Goal: Task Accomplishment & Management: Manage account settings

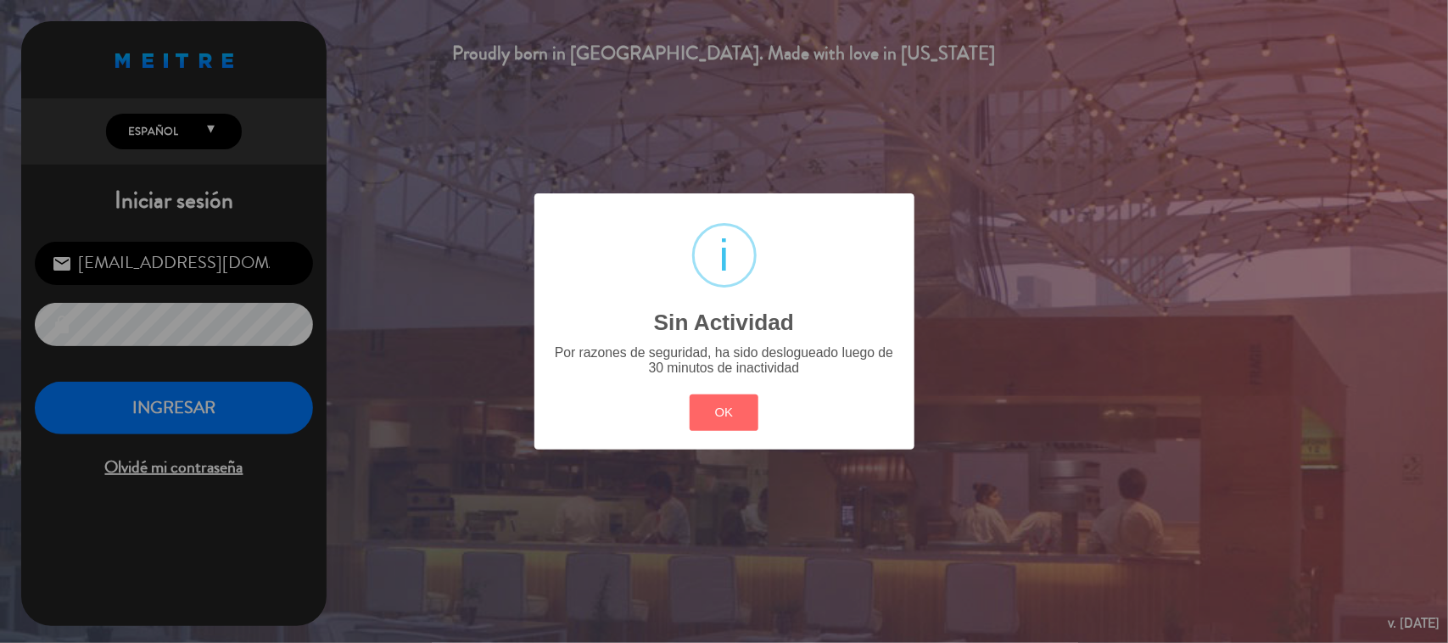
click at [732, 443] on div "? ! i Sin Actividad × Por razones de seguridad, ha sido deslogueado luego de 30…" at bounding box center [724, 321] width 380 height 256
click at [701, 409] on button "OK" at bounding box center [724, 412] width 69 height 36
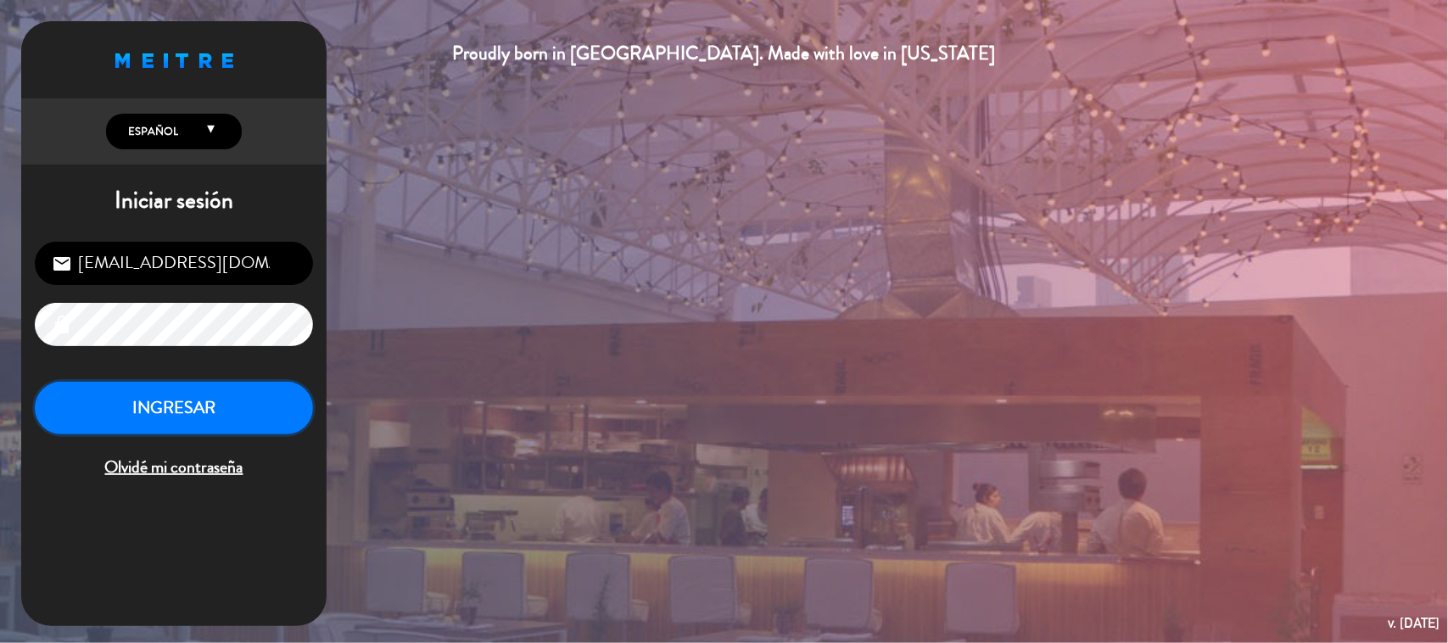
click at [261, 408] on button "INGRESAR" at bounding box center [174, 408] width 278 height 53
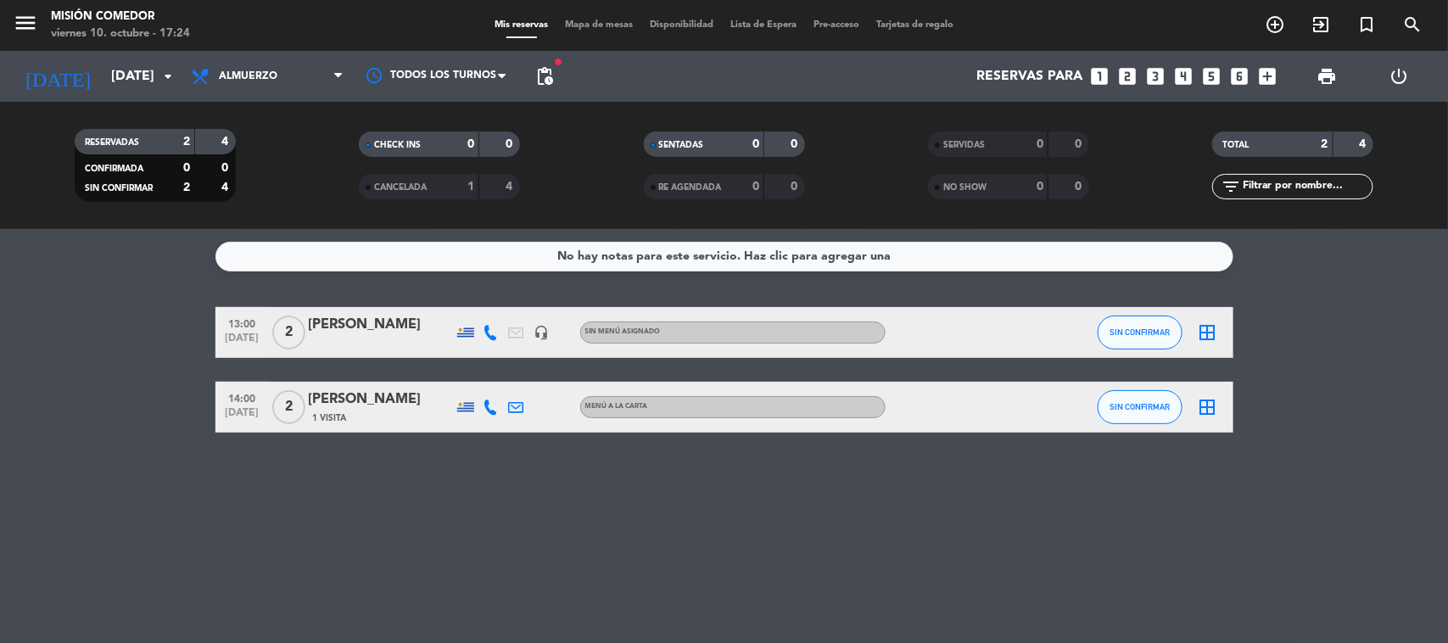
click at [467, 554] on div "No hay notas para este servicio. Haz clic para agregar una 13:00 [DATE] 2 [PERS…" at bounding box center [724, 436] width 1448 height 414
click at [293, 74] on span "Almuerzo" at bounding box center [267, 76] width 170 height 37
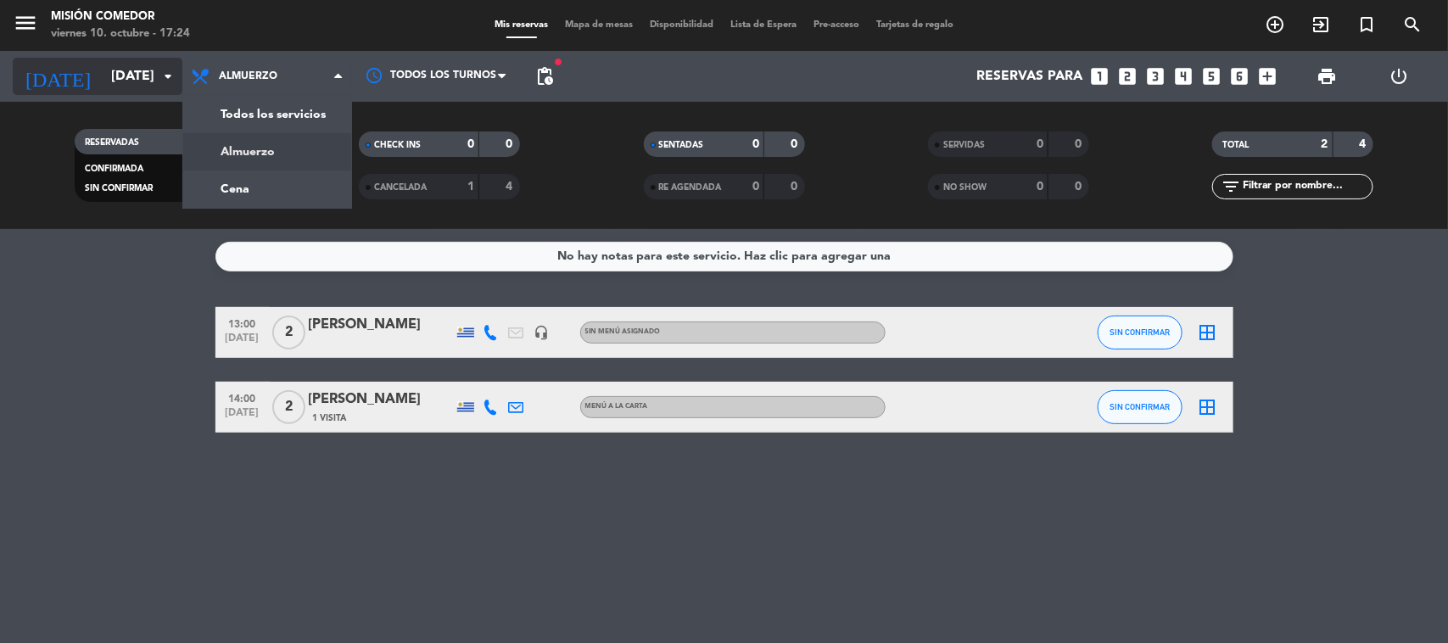
click at [161, 87] on input "[DATE]" at bounding box center [192, 76] width 179 height 33
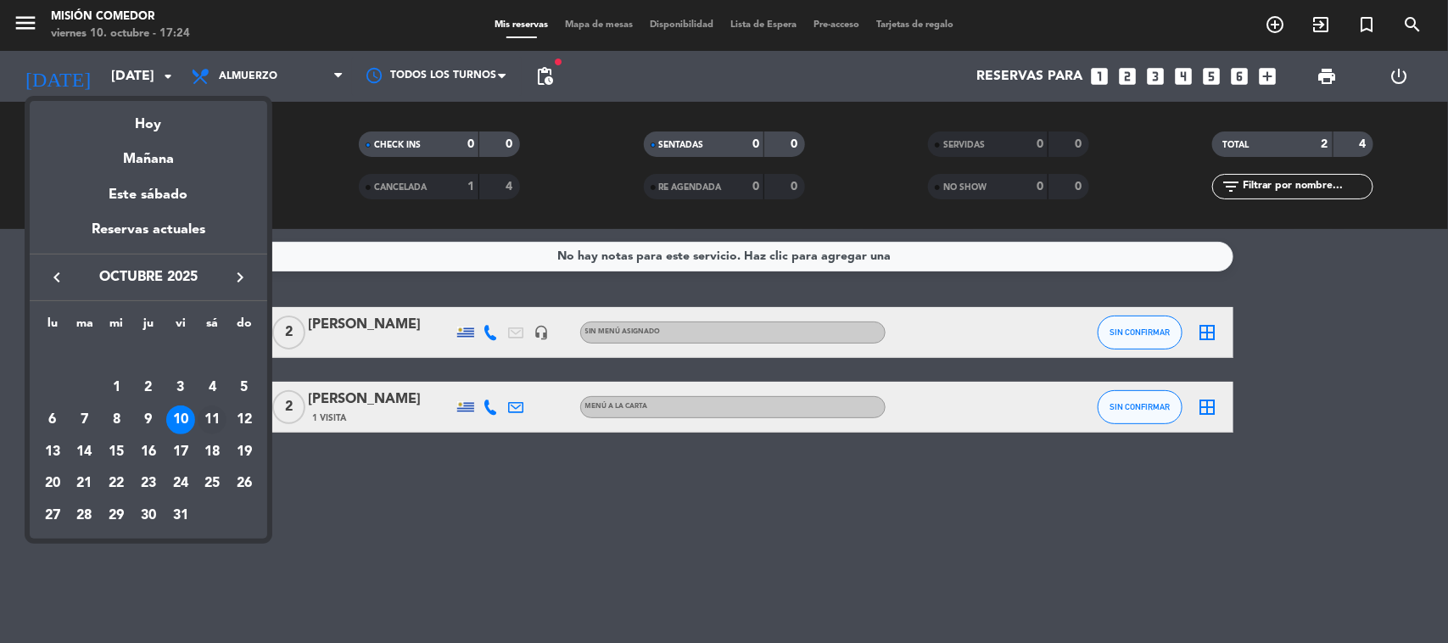
click at [212, 416] on div "11" at bounding box center [212, 419] width 29 height 29
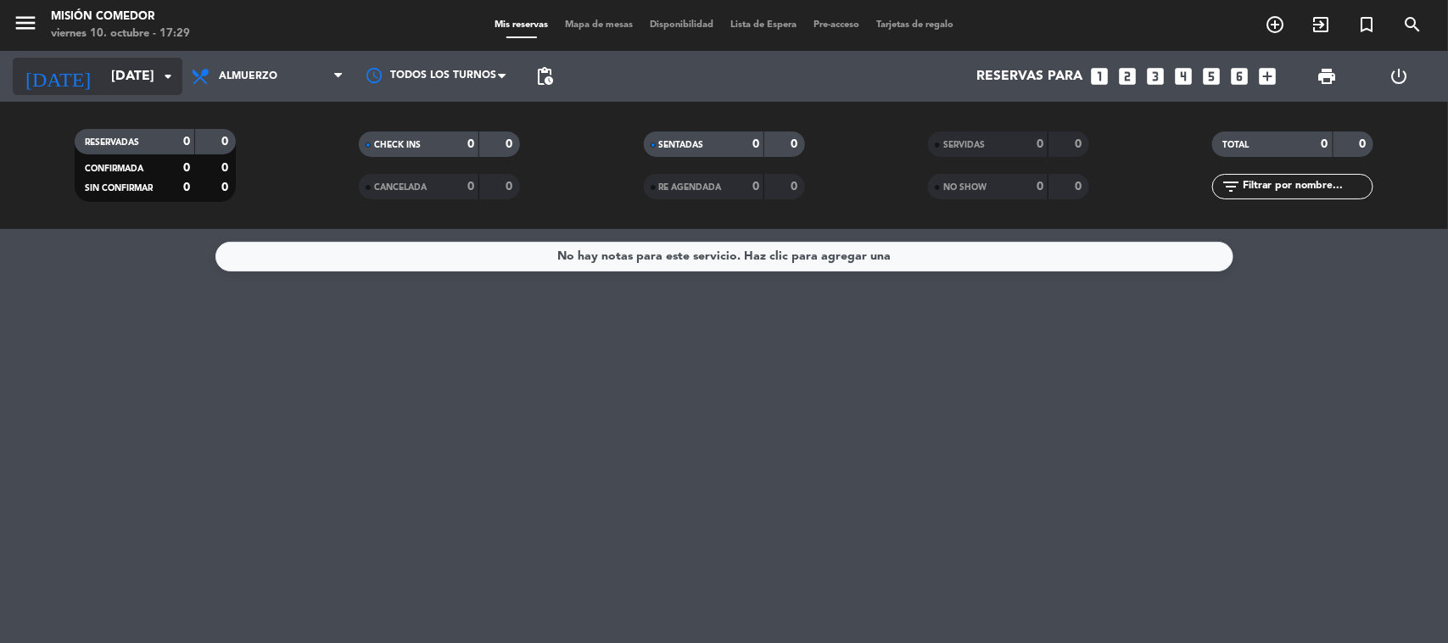
click at [103, 64] on input "[DATE]" at bounding box center [192, 76] width 179 height 33
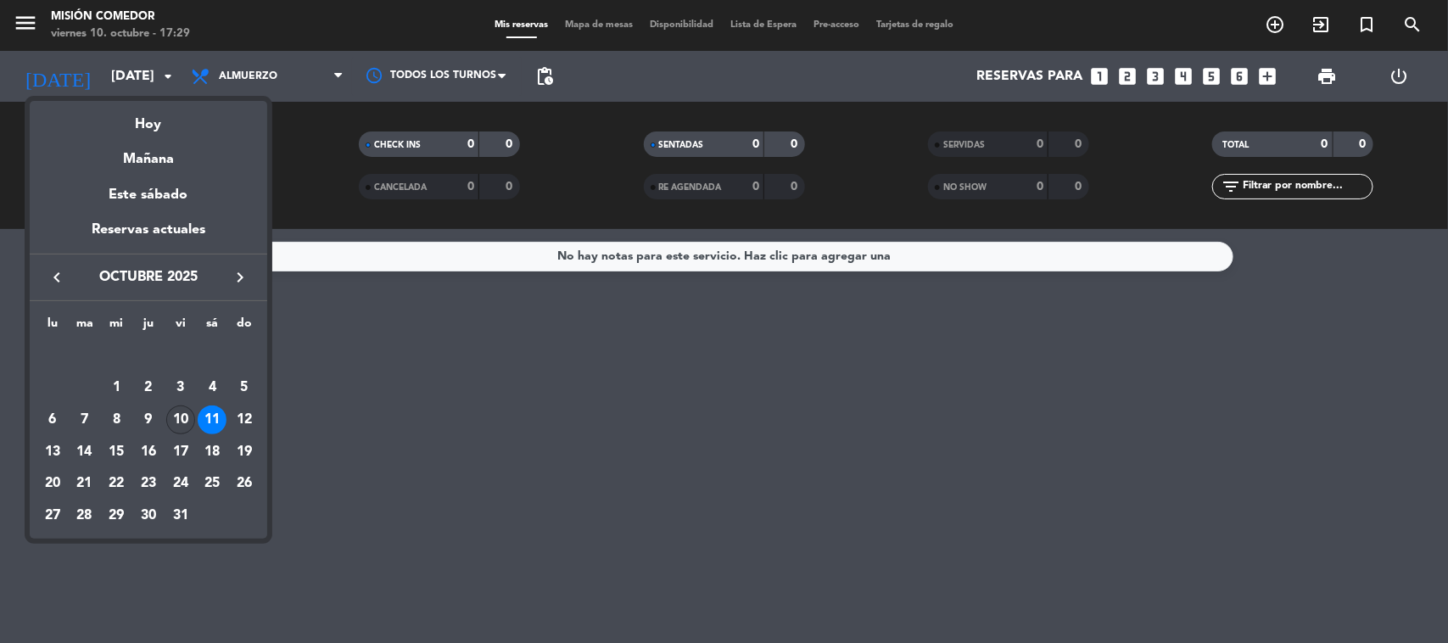
click at [176, 427] on div "10" at bounding box center [180, 419] width 29 height 29
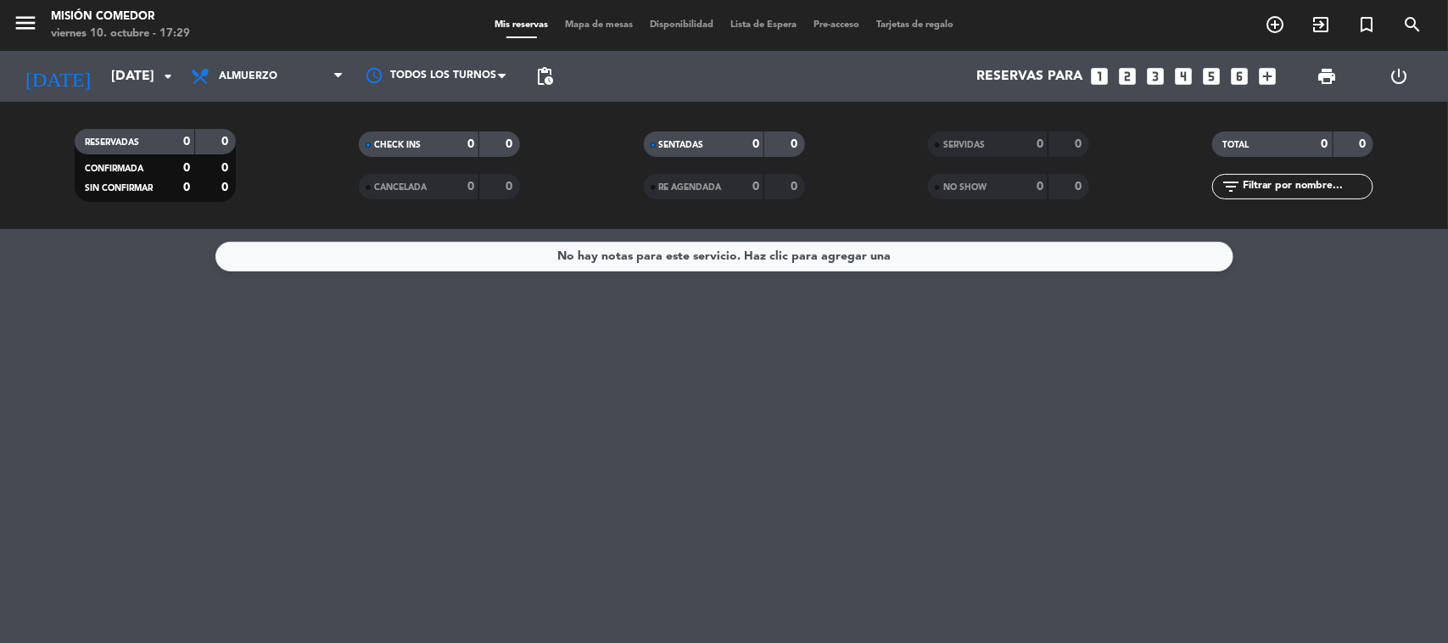
type input "[DATE]"
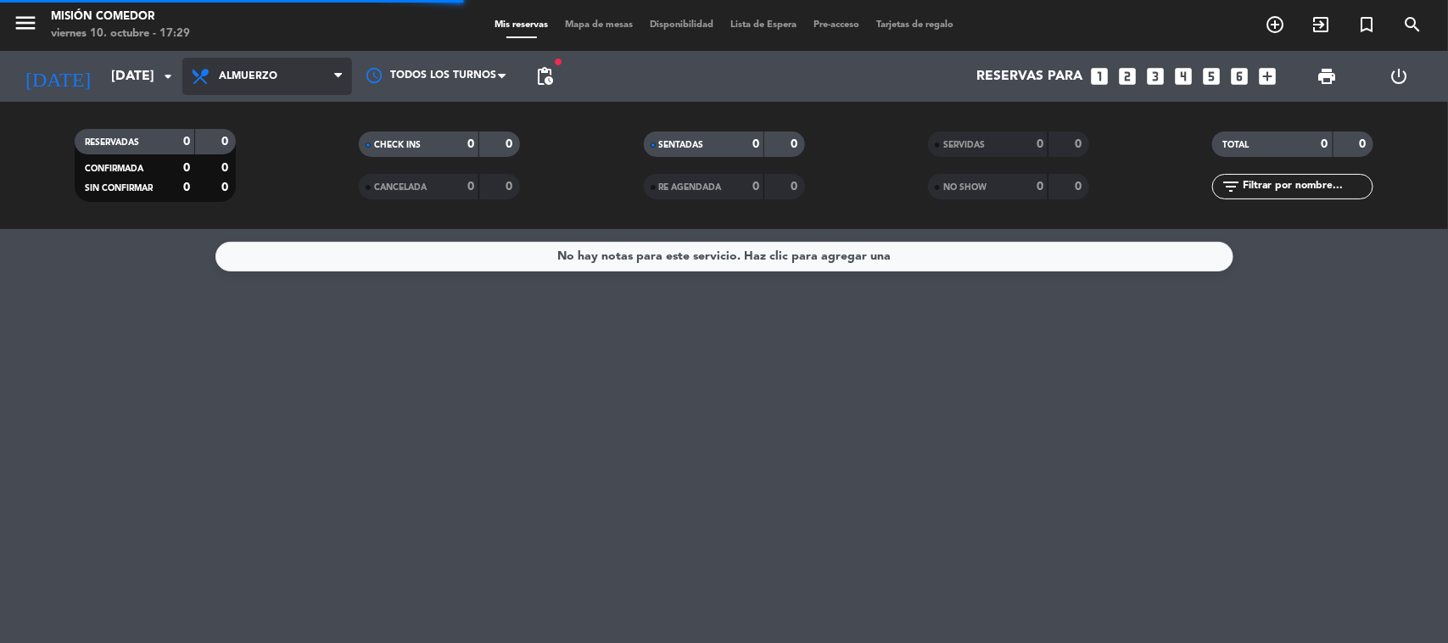
click at [274, 78] on span "Almuerzo" at bounding box center [248, 76] width 59 height 12
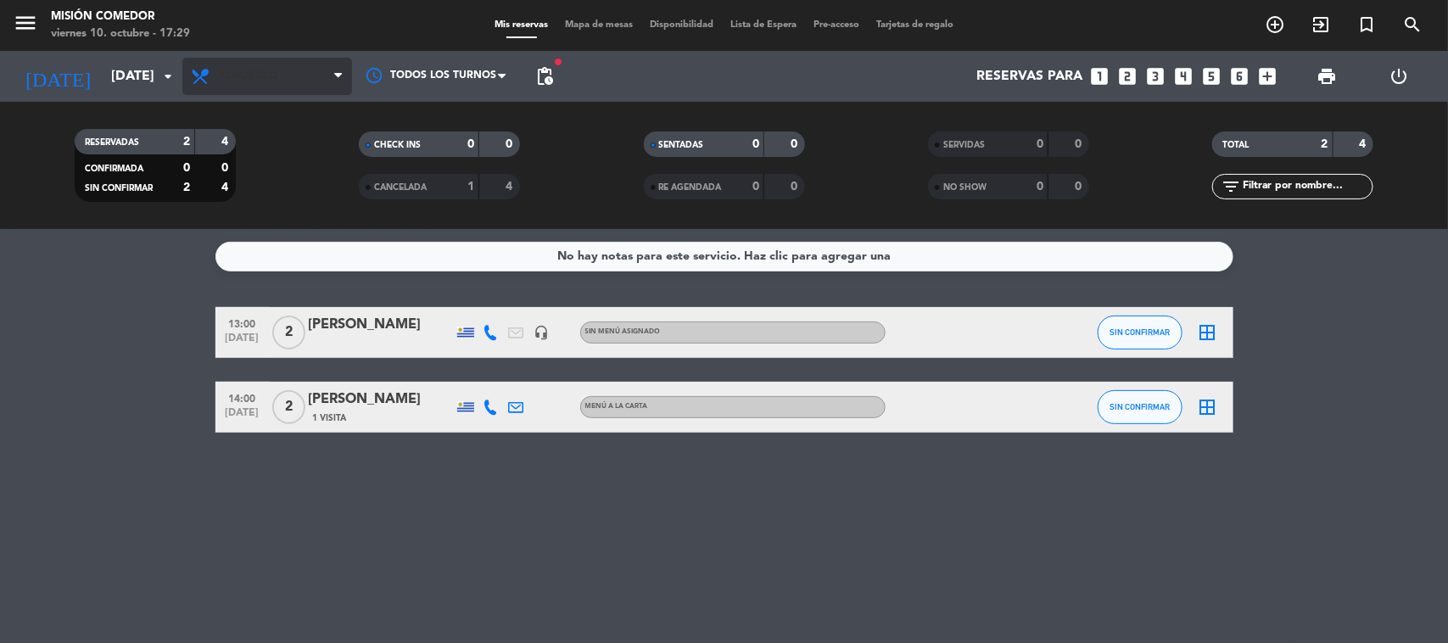
click at [282, 96] on div "Todos los servicios Almuerzo Cena Almuerzo Todos los servicios Almuerzo Cena" at bounding box center [267, 76] width 170 height 51
click at [282, 70] on span "Almuerzo" at bounding box center [267, 76] width 170 height 37
click at [297, 185] on div "menu Misión Comedor [DATE] 10. octubre - 17:29 Mis reservas Mapa de mesas Dispo…" at bounding box center [724, 114] width 1448 height 229
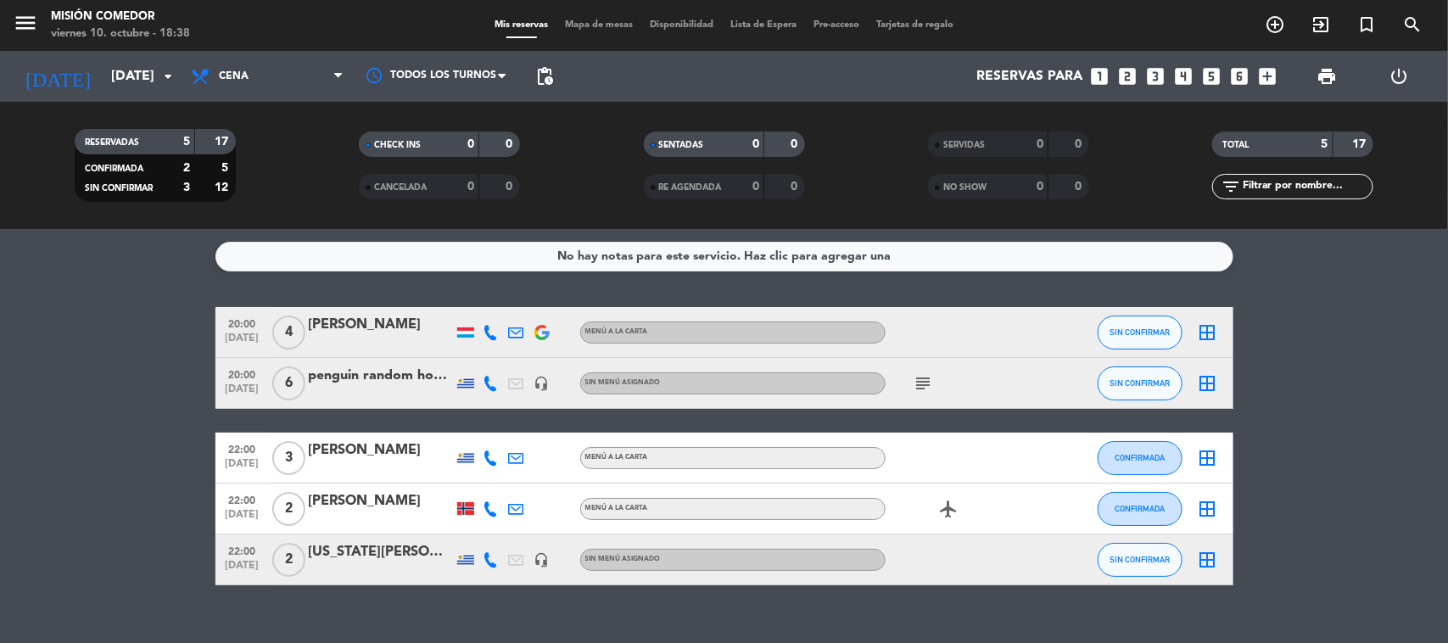
click at [111, 380] on bookings-row "20:00 [DATE] 4 [PERSON_NAME] MENÚ A LA CARTA SIN CONFIRMAR border_all 20:00 [DA…" at bounding box center [724, 446] width 1448 height 278
click at [921, 373] on icon "subject" at bounding box center [923, 383] width 20 height 20
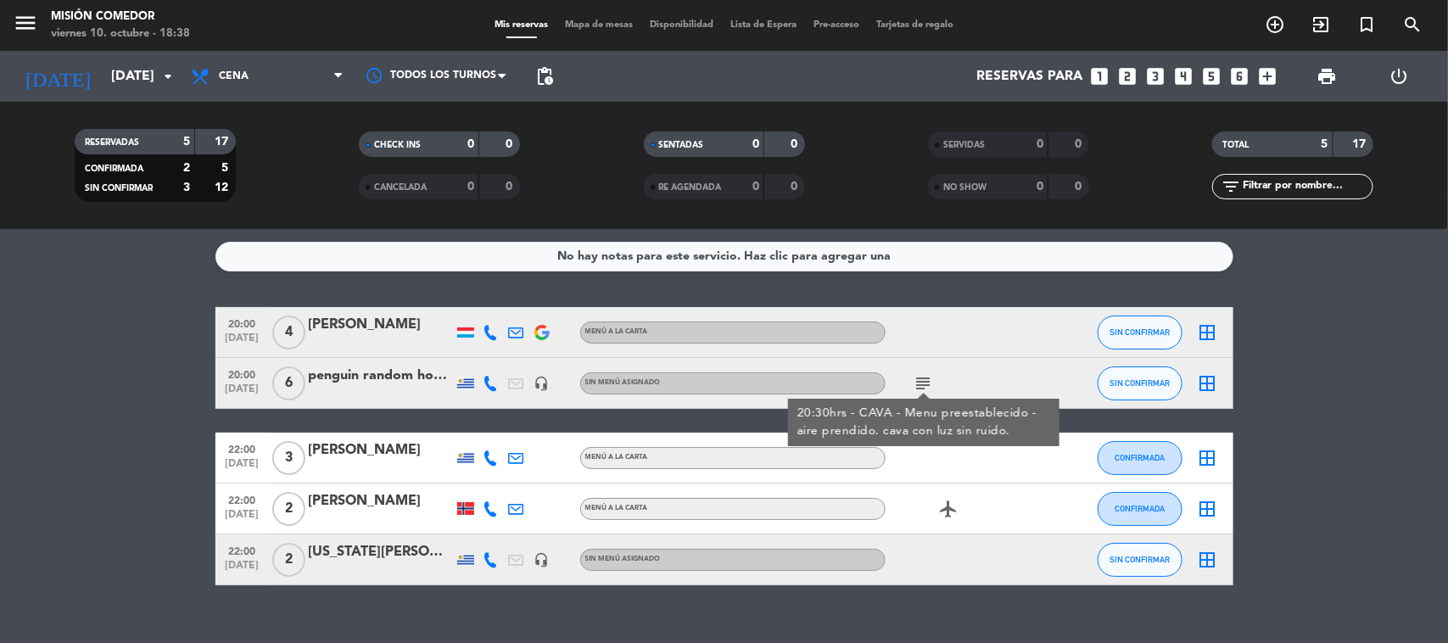
click at [954, 308] on div at bounding box center [961, 332] width 153 height 50
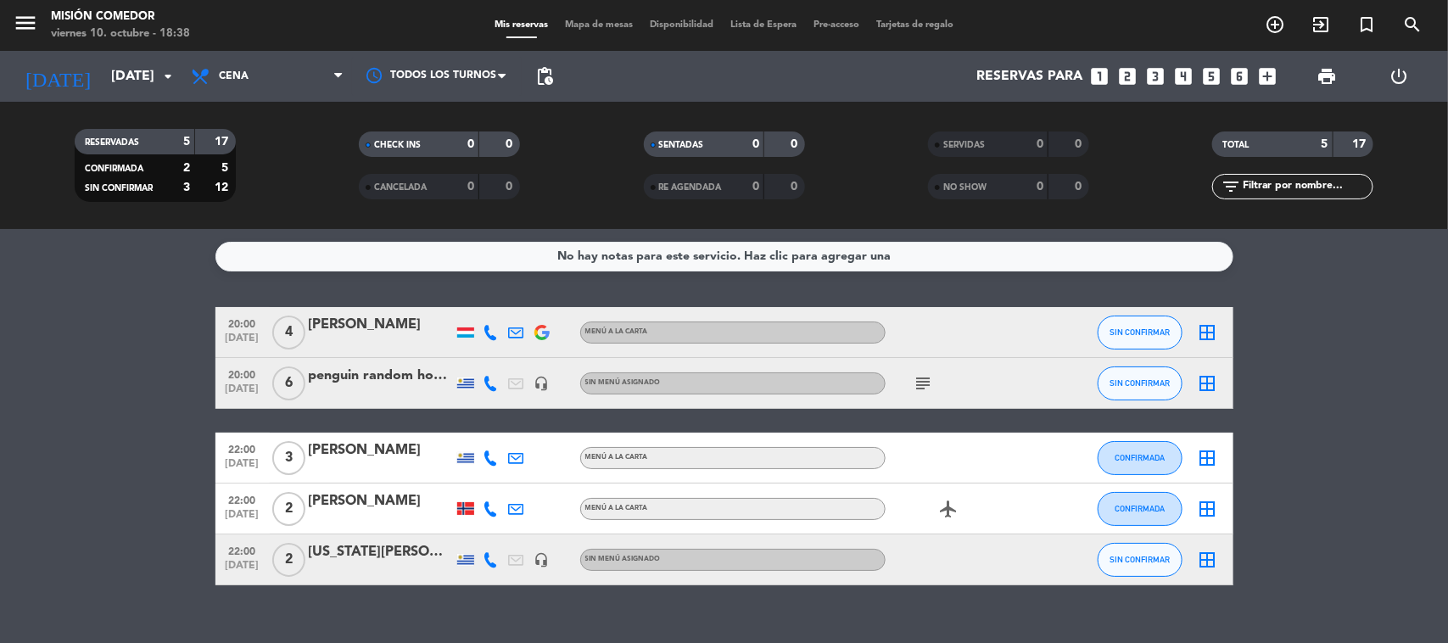
click at [98, 444] on bookings-row "20:00 [DATE] 4 [PERSON_NAME] MENÚ A LA CARTA SIN CONFIRMAR border_all 20:00 [DA…" at bounding box center [724, 446] width 1448 height 278
